Goal: Task Accomplishment & Management: Complete application form

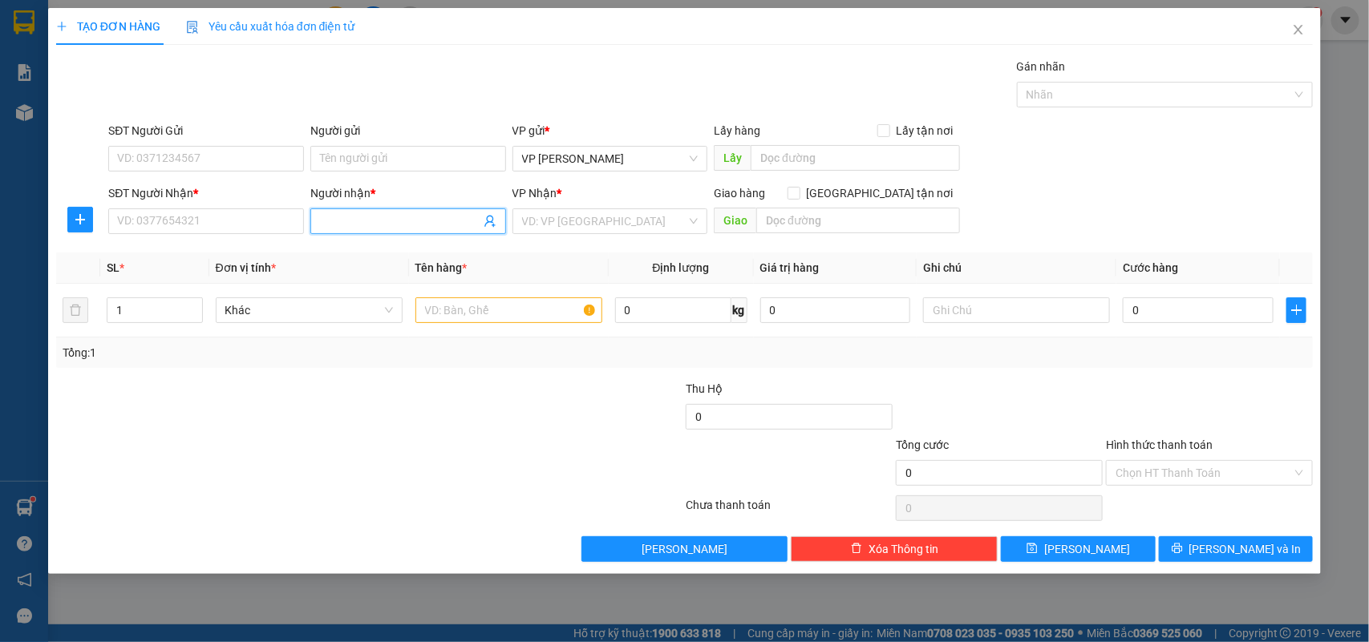
click at [355, 225] on input "Người nhận *" at bounding box center [400, 222] width 160 height 18
click at [355, 223] on input "Người nhận *" at bounding box center [400, 222] width 160 height 18
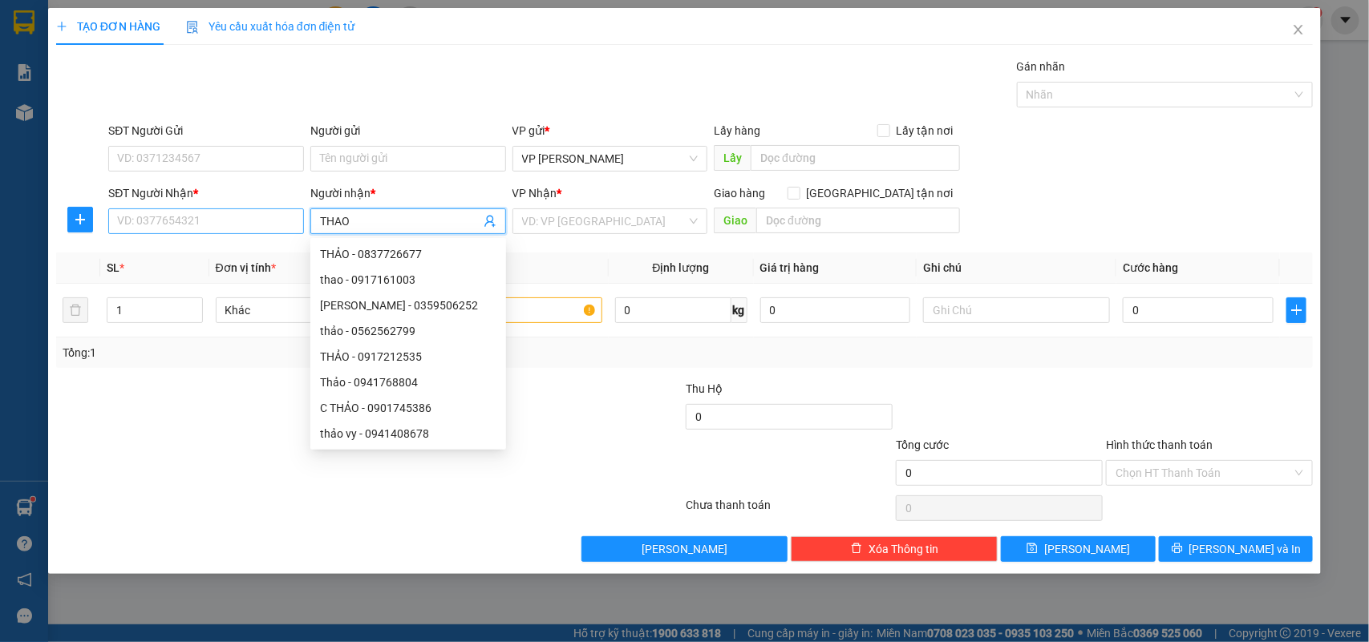
type input "THAO"
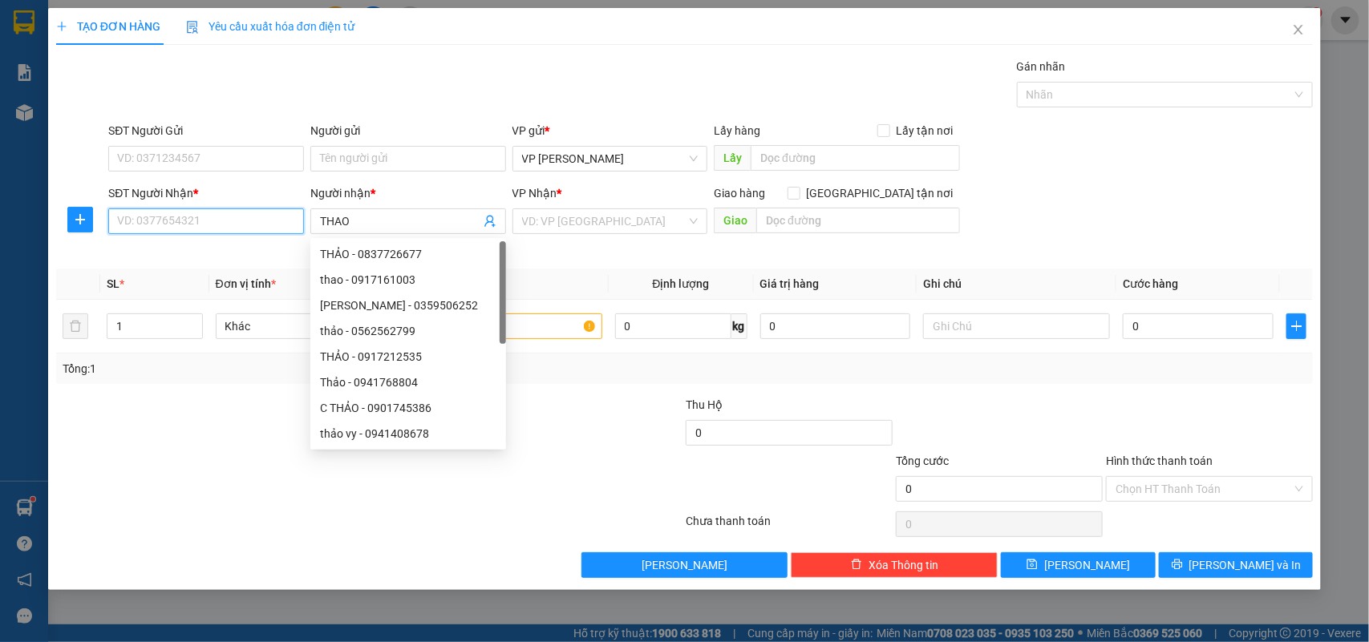
click at [189, 222] on input "SĐT Người Nhận *" at bounding box center [206, 222] width 196 height 26
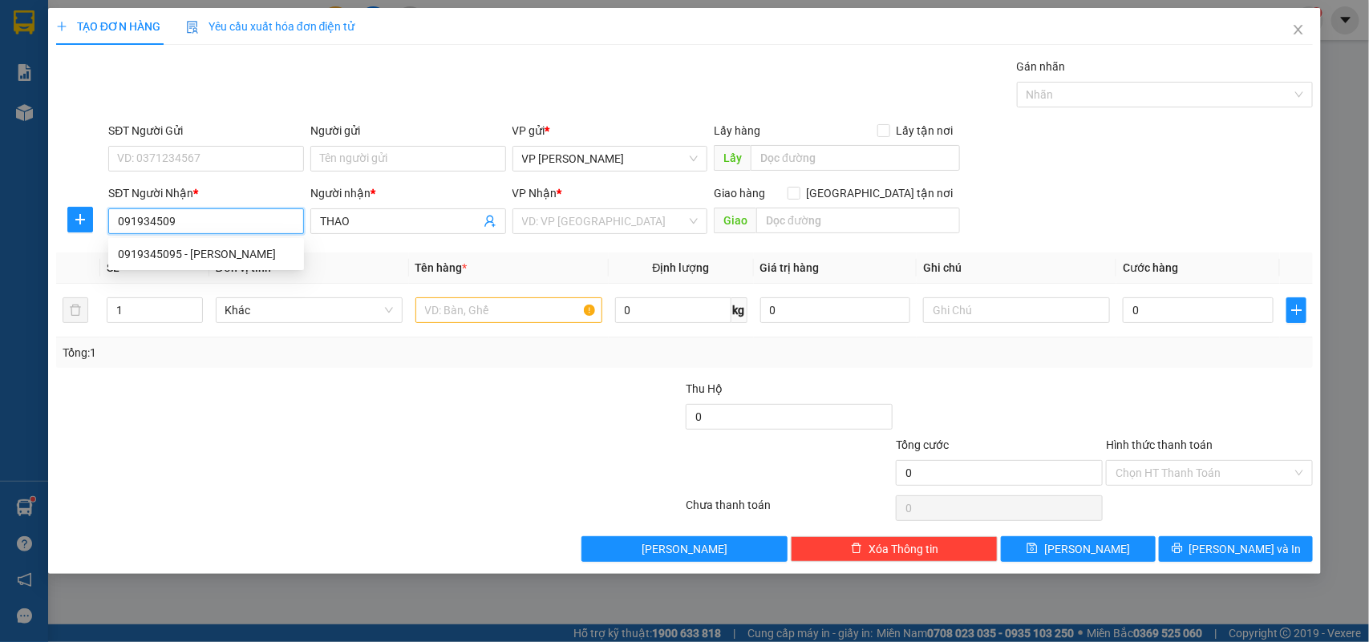
type input "0919345095"
click at [149, 245] on div "0919345095 - [PERSON_NAME]" at bounding box center [206, 254] width 176 height 18
type input "THẢO"
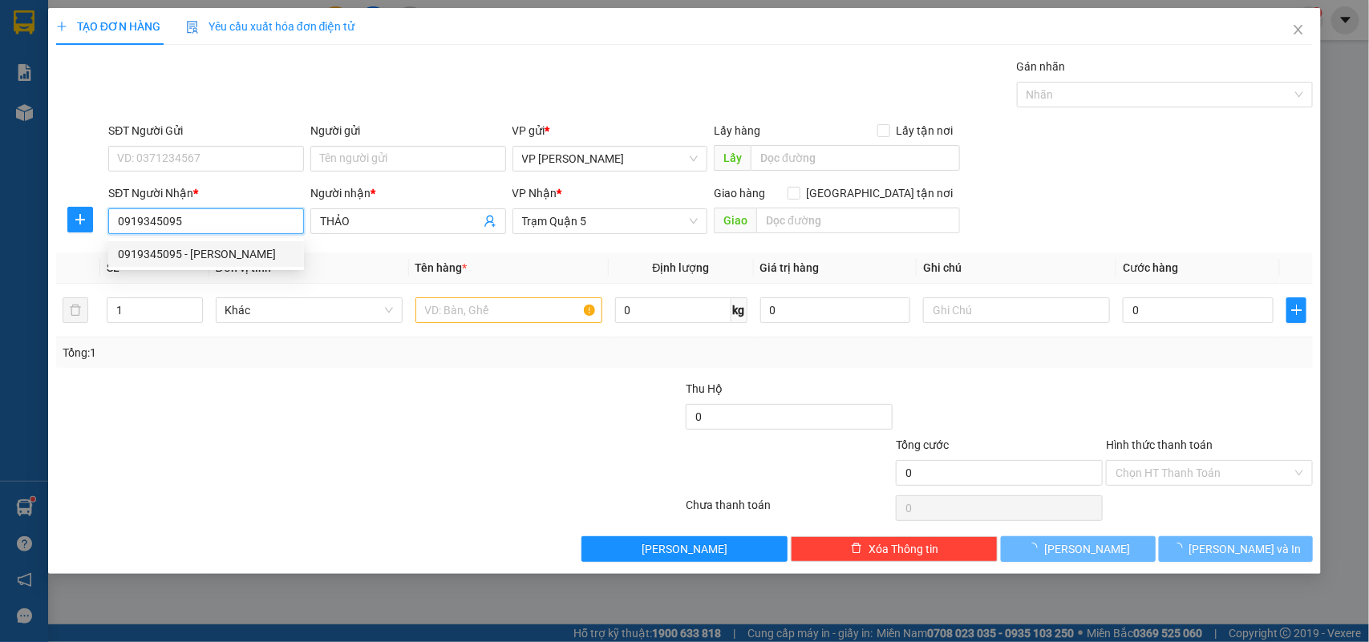
type input "30.000"
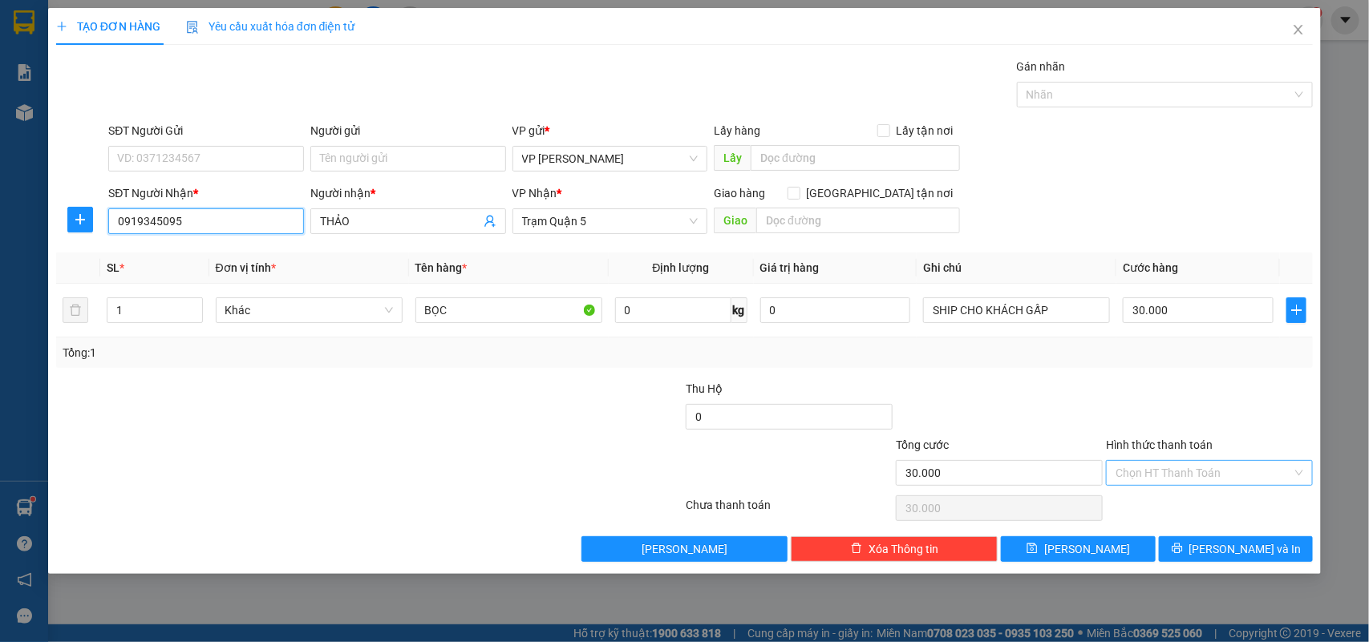
type input "0919345095"
click at [1197, 475] on input "Hình thức thanh toán" at bounding box center [1204, 473] width 176 height 24
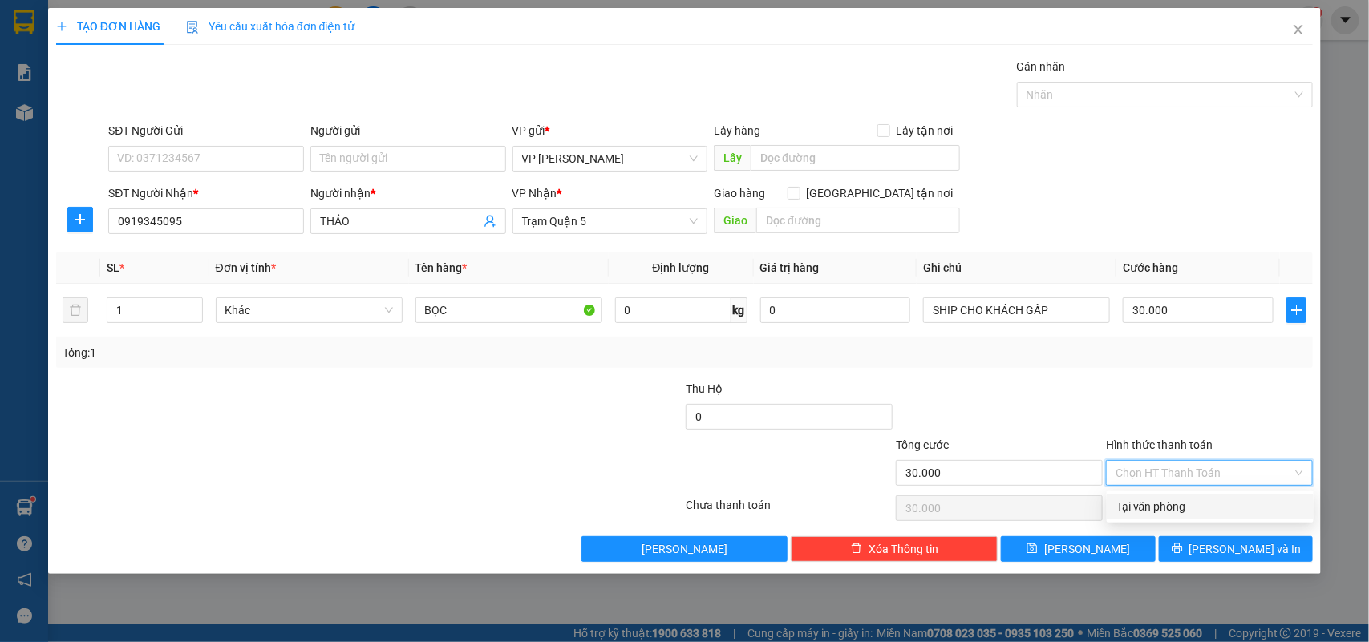
click at [1189, 505] on div "Tại văn phòng" at bounding box center [1210, 507] width 188 height 18
type input "0"
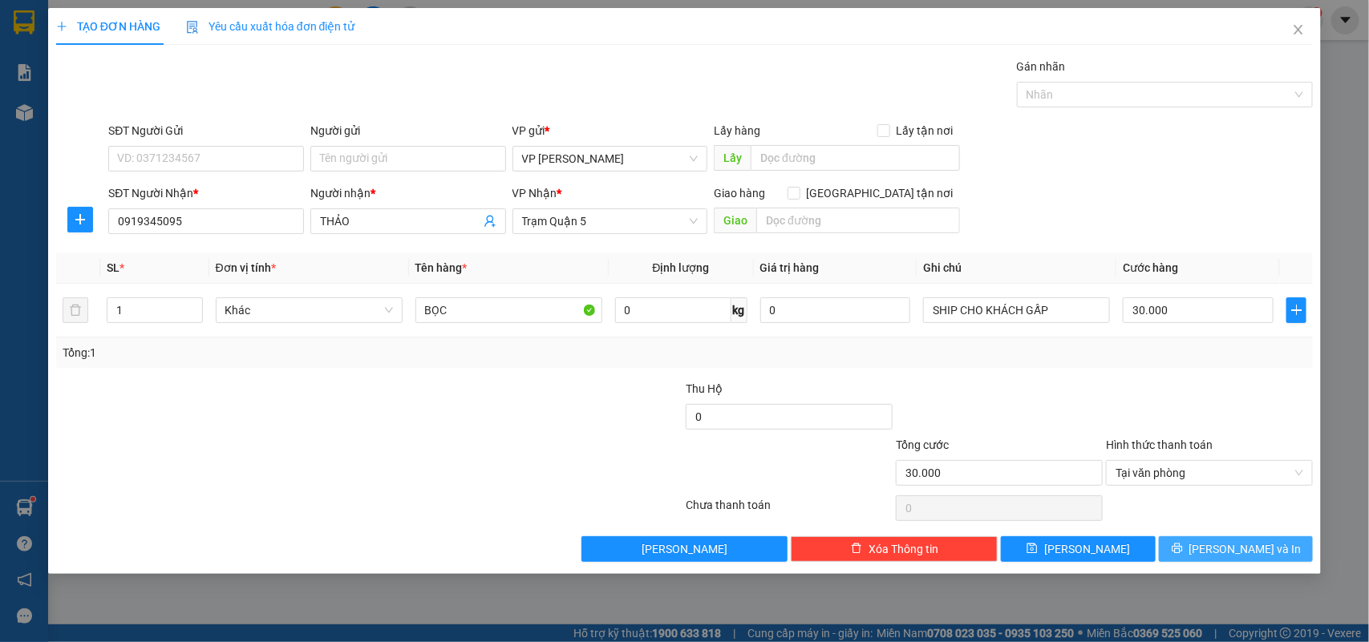
click at [1229, 554] on span "[PERSON_NAME] và In" at bounding box center [1245, 550] width 112 height 18
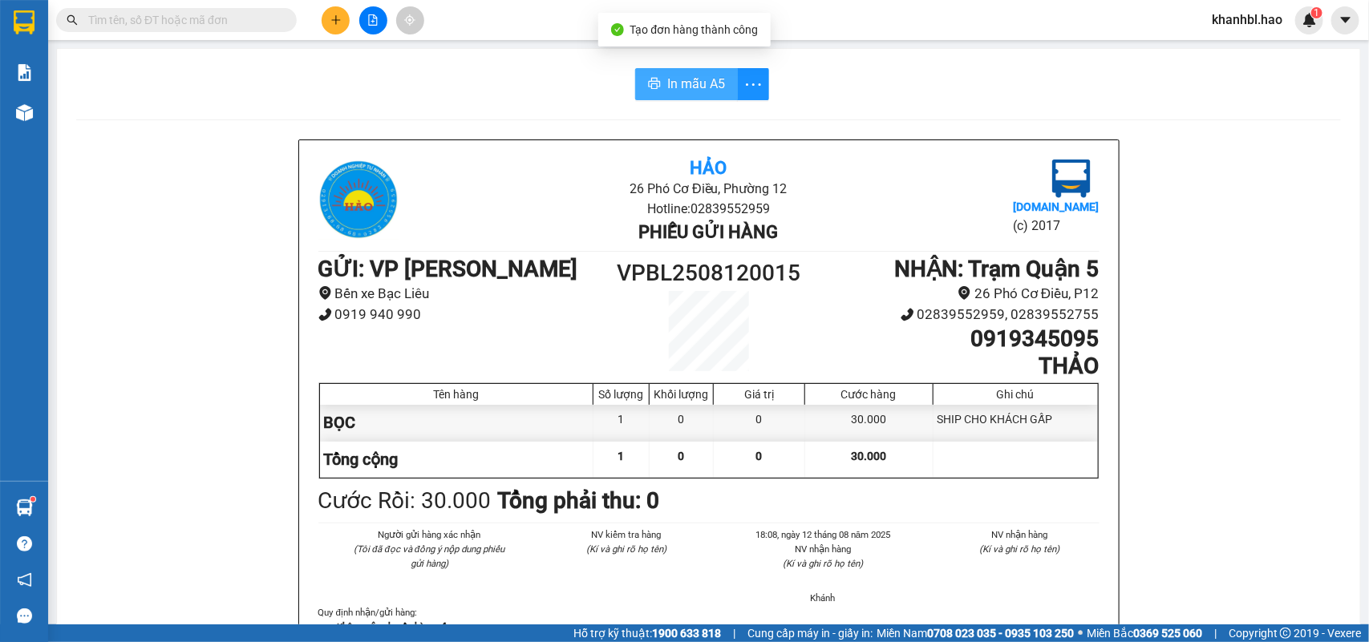
click at [684, 84] on span "In mẫu A5" at bounding box center [696, 84] width 58 height 20
click at [329, 4] on div "Kết quả tìm kiếm ( 1 ) Bộ lọc Mã ĐH Trạng thái Món hàng Thu hộ Tổng cước Chưa c…" at bounding box center [684, 20] width 1369 height 40
click at [333, 14] on icon "plus" at bounding box center [335, 19] width 11 height 11
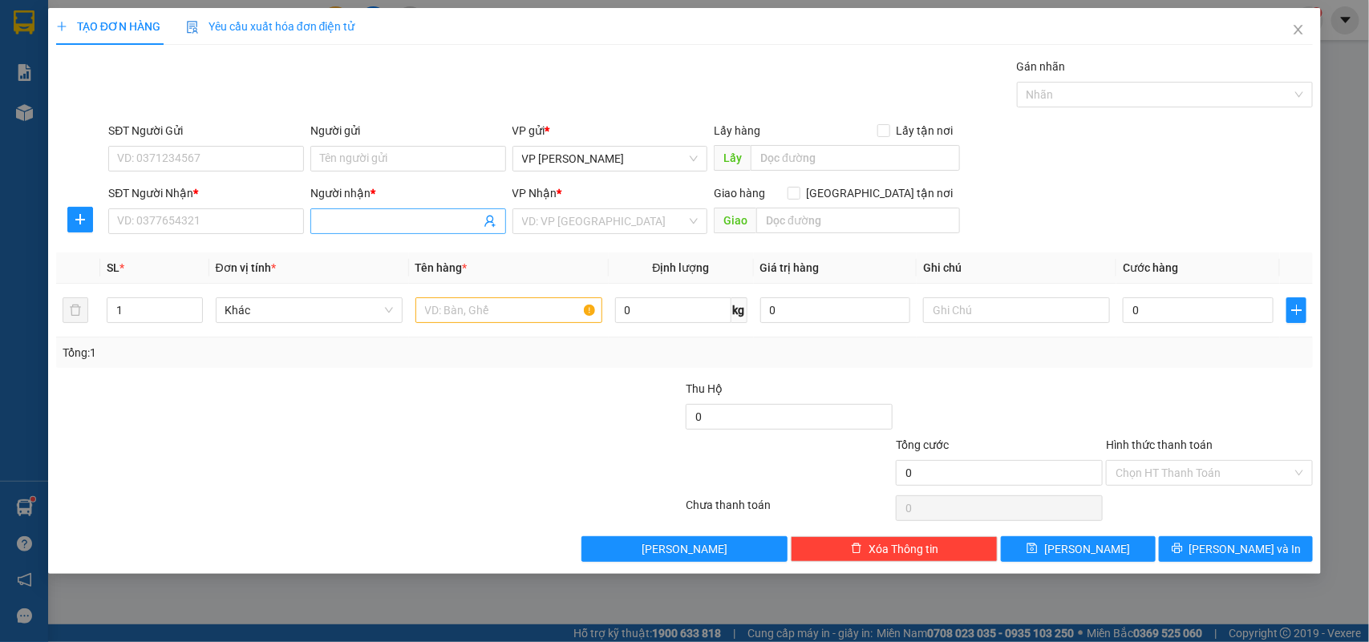
click at [383, 215] on input "Người nhận *" at bounding box center [400, 222] width 160 height 18
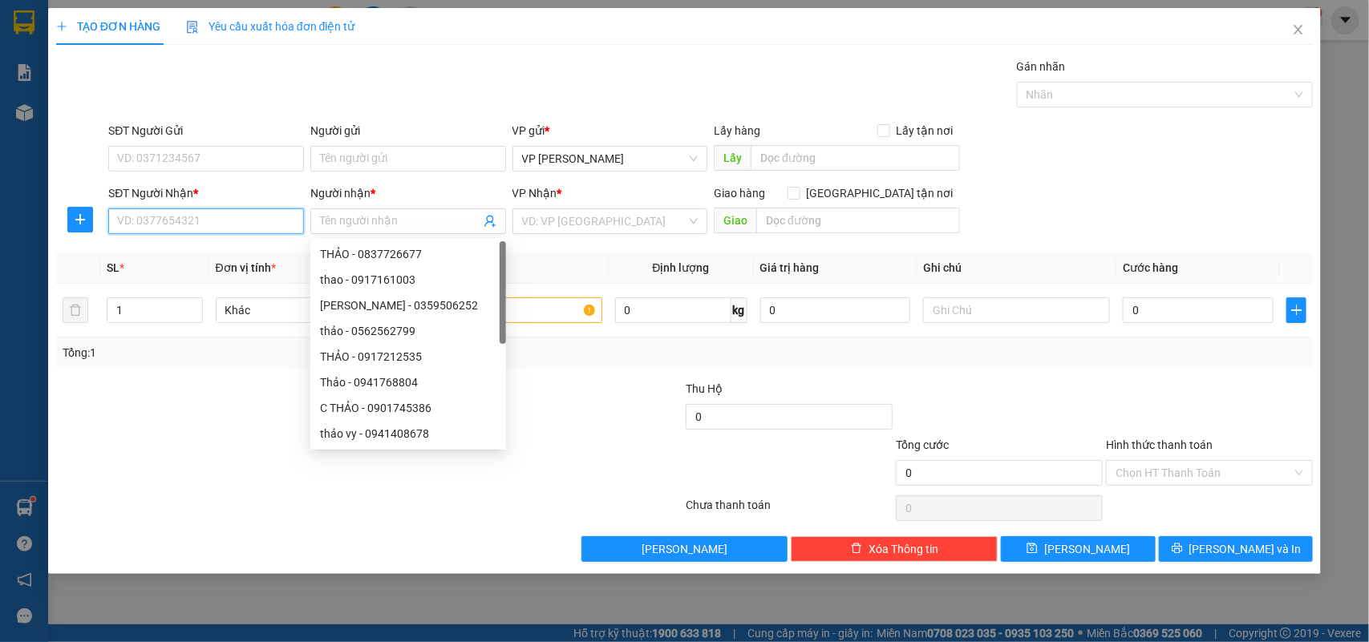
click at [261, 221] on input "SĐT Người Nhận *" at bounding box center [206, 222] width 196 height 26
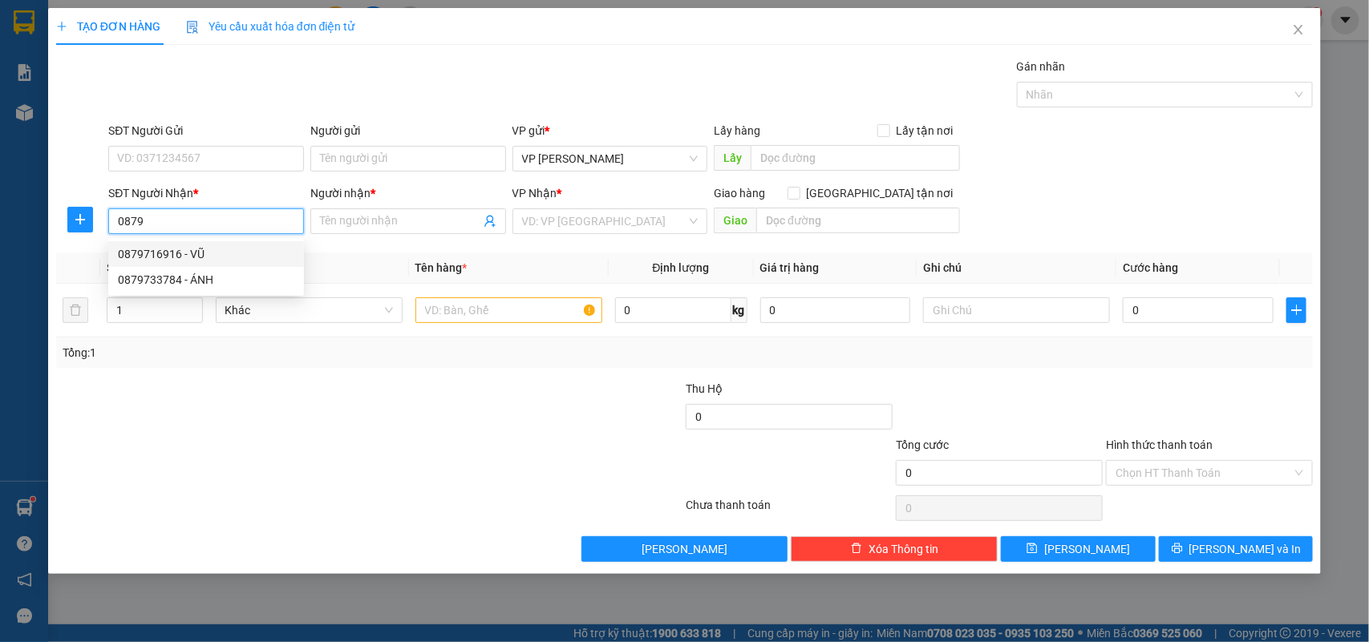
drag, startPoint x: 158, startPoint y: 253, endPoint x: 233, endPoint y: 254, distance: 75.4
click at [164, 253] on div "0879716916 - VŨ" at bounding box center [206, 254] width 176 height 18
type input "0879716916"
type input "VŨ"
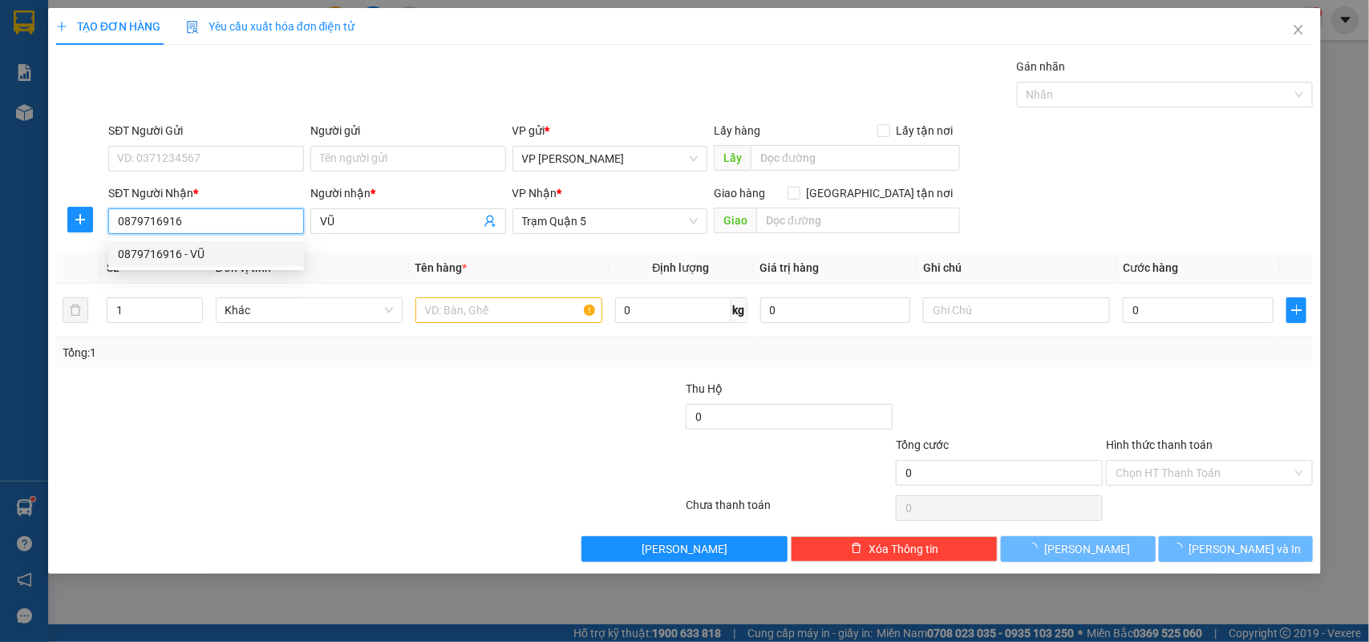
type input "80.000"
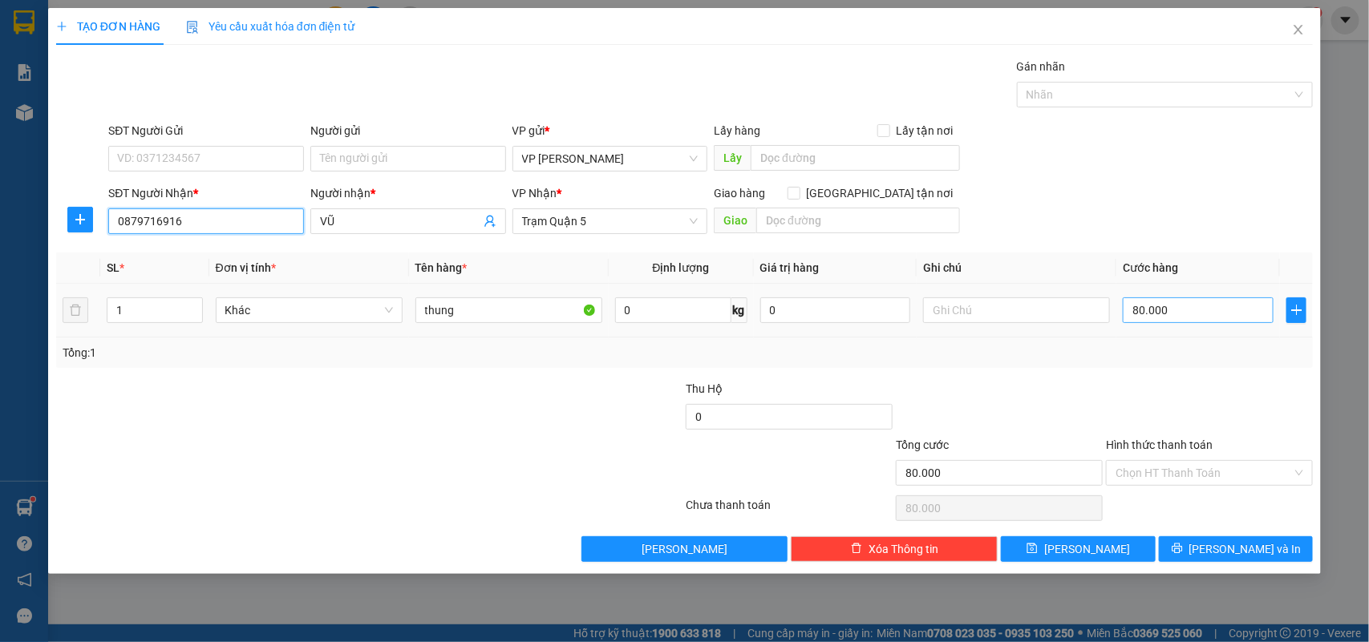
type input "0879716916"
click at [1180, 311] on input "80.000" at bounding box center [1198, 311] width 151 height 26
type input "0"
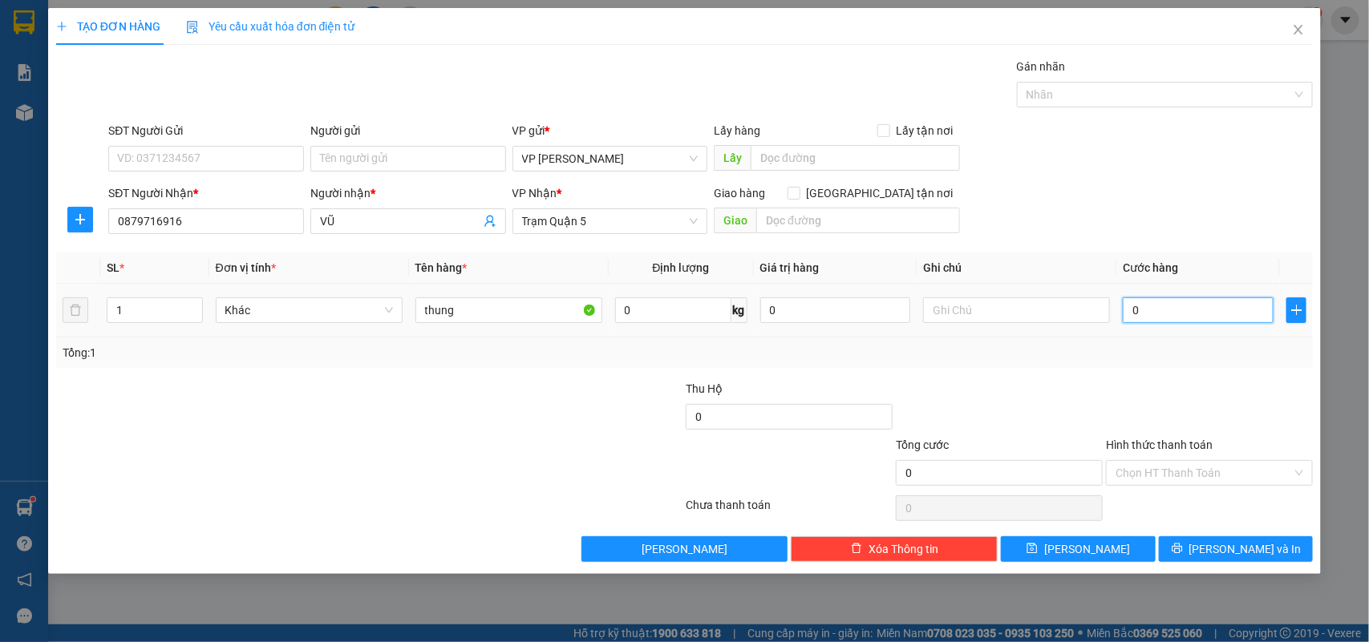
type input "7"
type input "007"
type input "70"
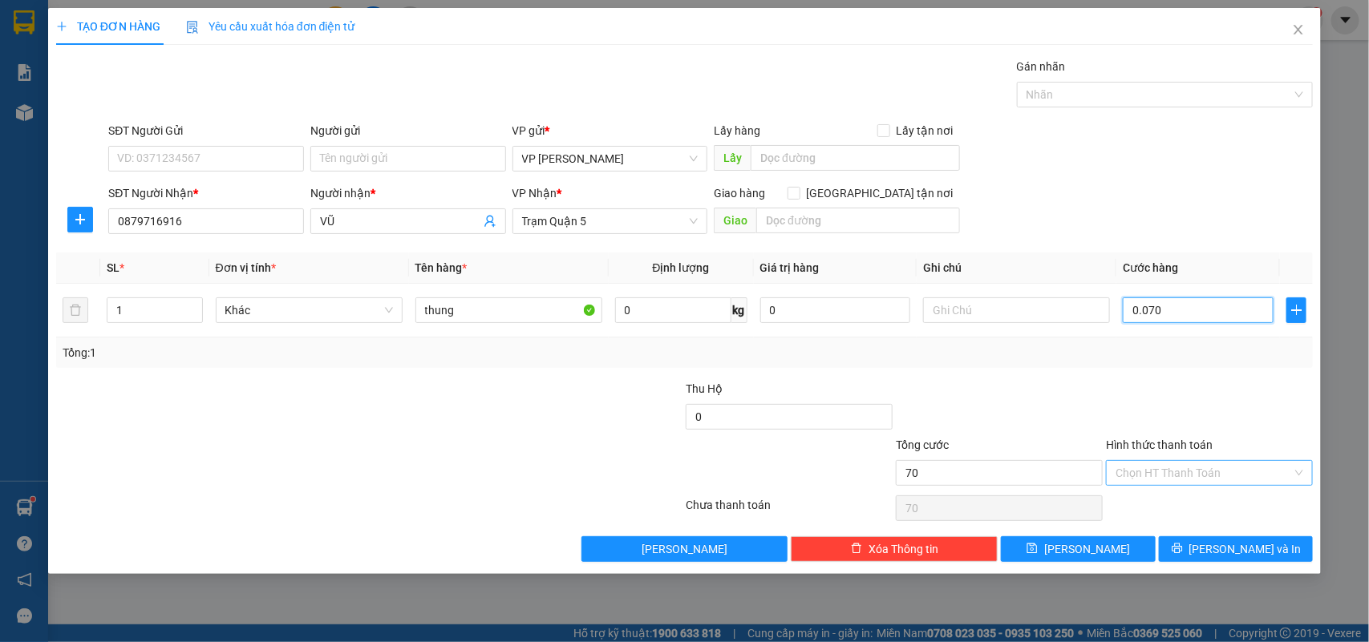
type input "0.070"
type input "70.000"
click at [1196, 475] on input "Hình thức thanh toán" at bounding box center [1204, 473] width 176 height 24
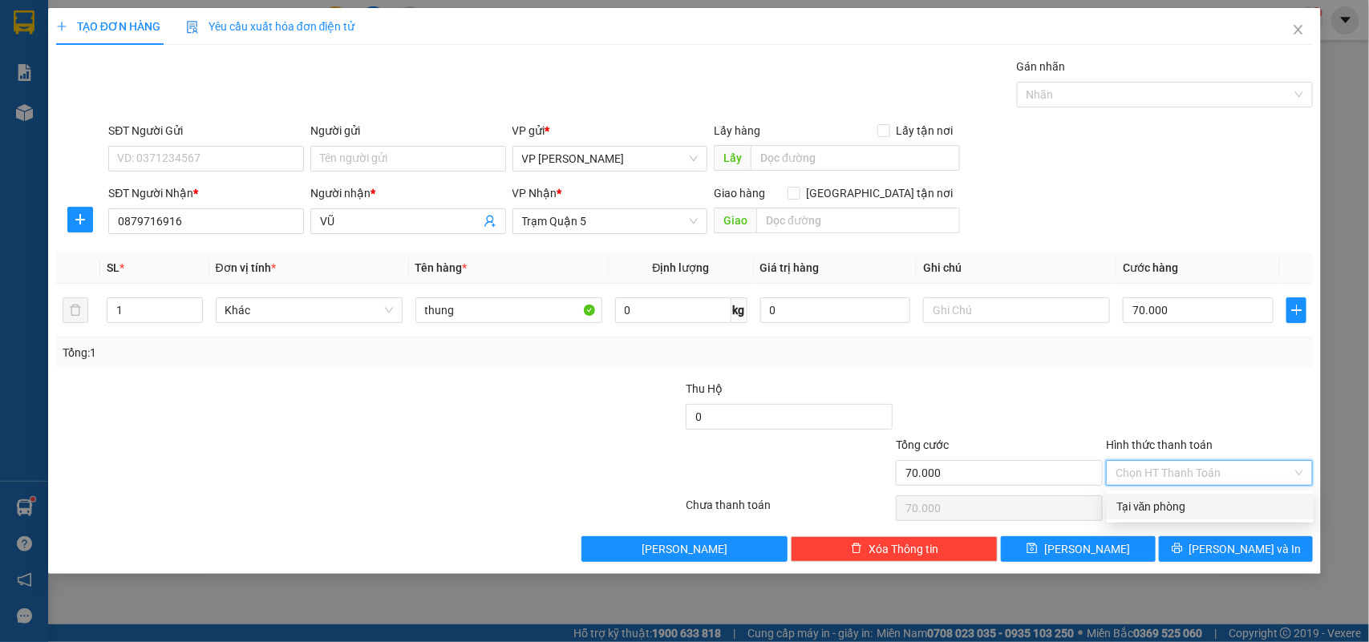
drag, startPoint x: 1185, startPoint y: 509, endPoint x: 1208, endPoint y: 517, distance: 24.6
click at [1187, 510] on div "Tại văn phòng" at bounding box center [1210, 507] width 188 height 18
type input "0"
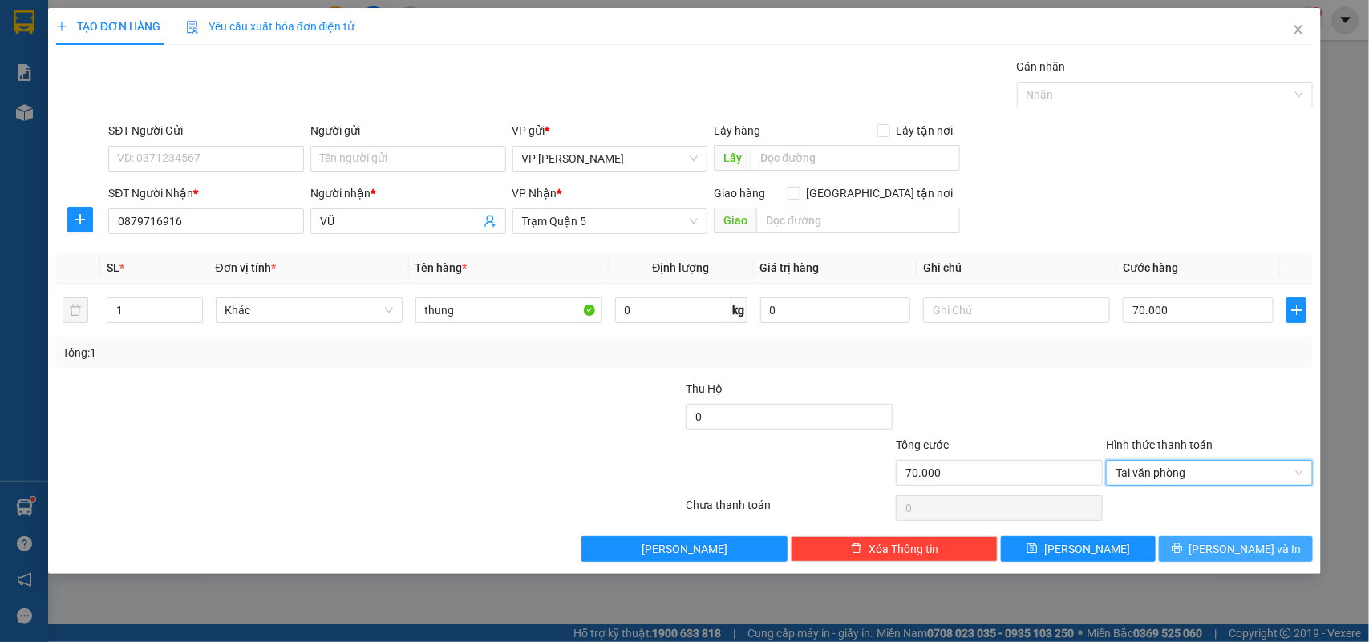
click at [1237, 553] on span "[PERSON_NAME] và In" at bounding box center [1245, 550] width 112 height 18
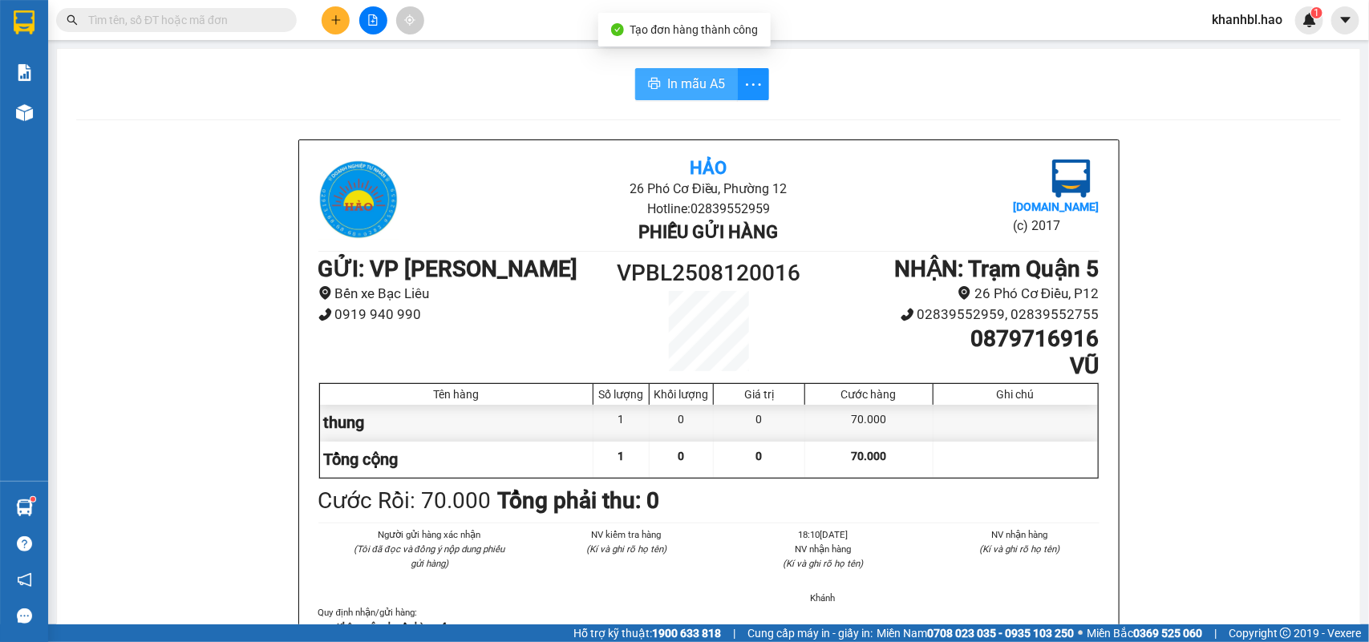
click at [707, 89] on span "In mẫu A5" at bounding box center [696, 84] width 58 height 20
